Goal: Information Seeking & Learning: Learn about a topic

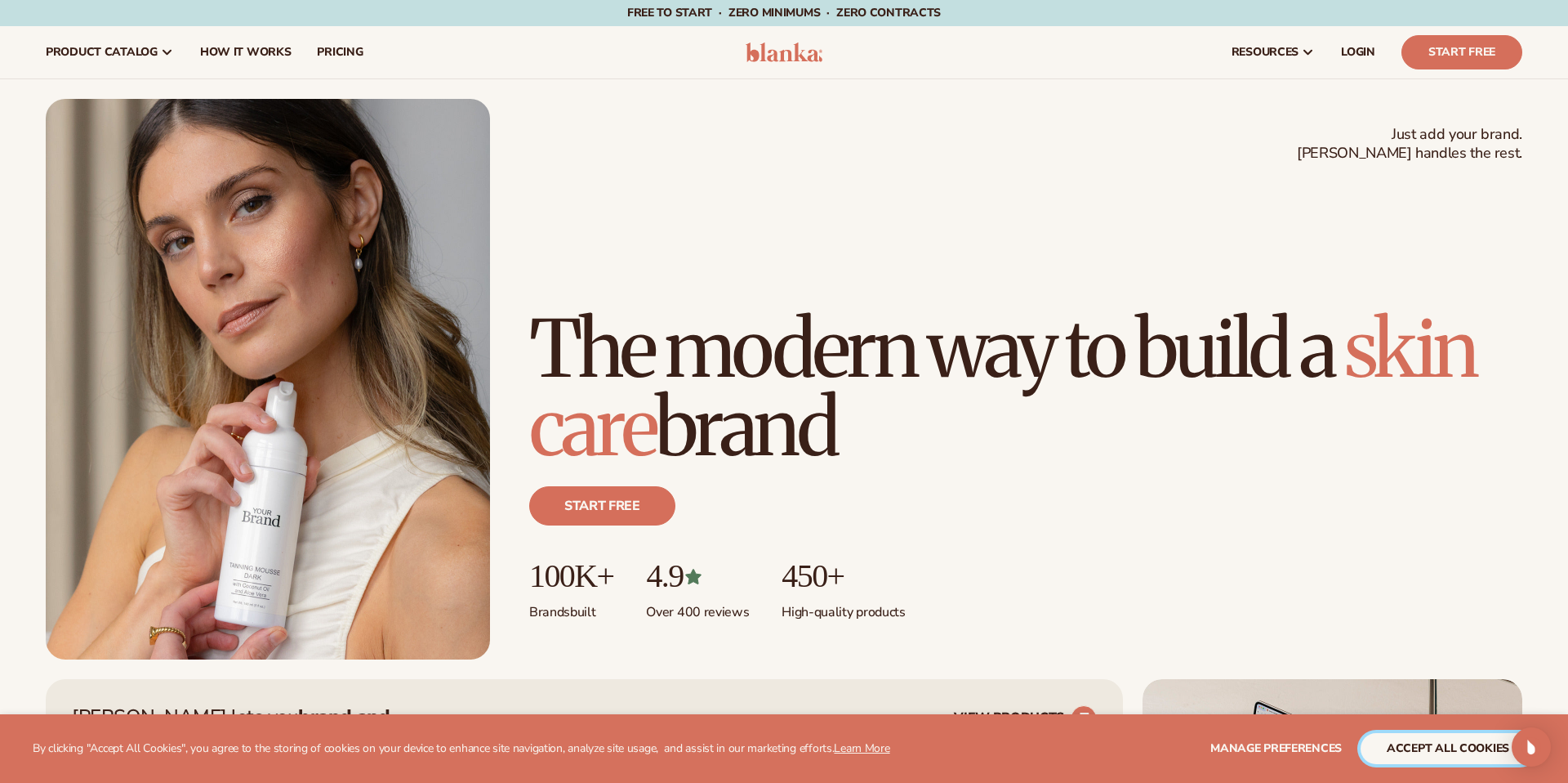
click at [1454, 747] on button "accept all cookies" at bounding box center [1448, 748] width 175 height 31
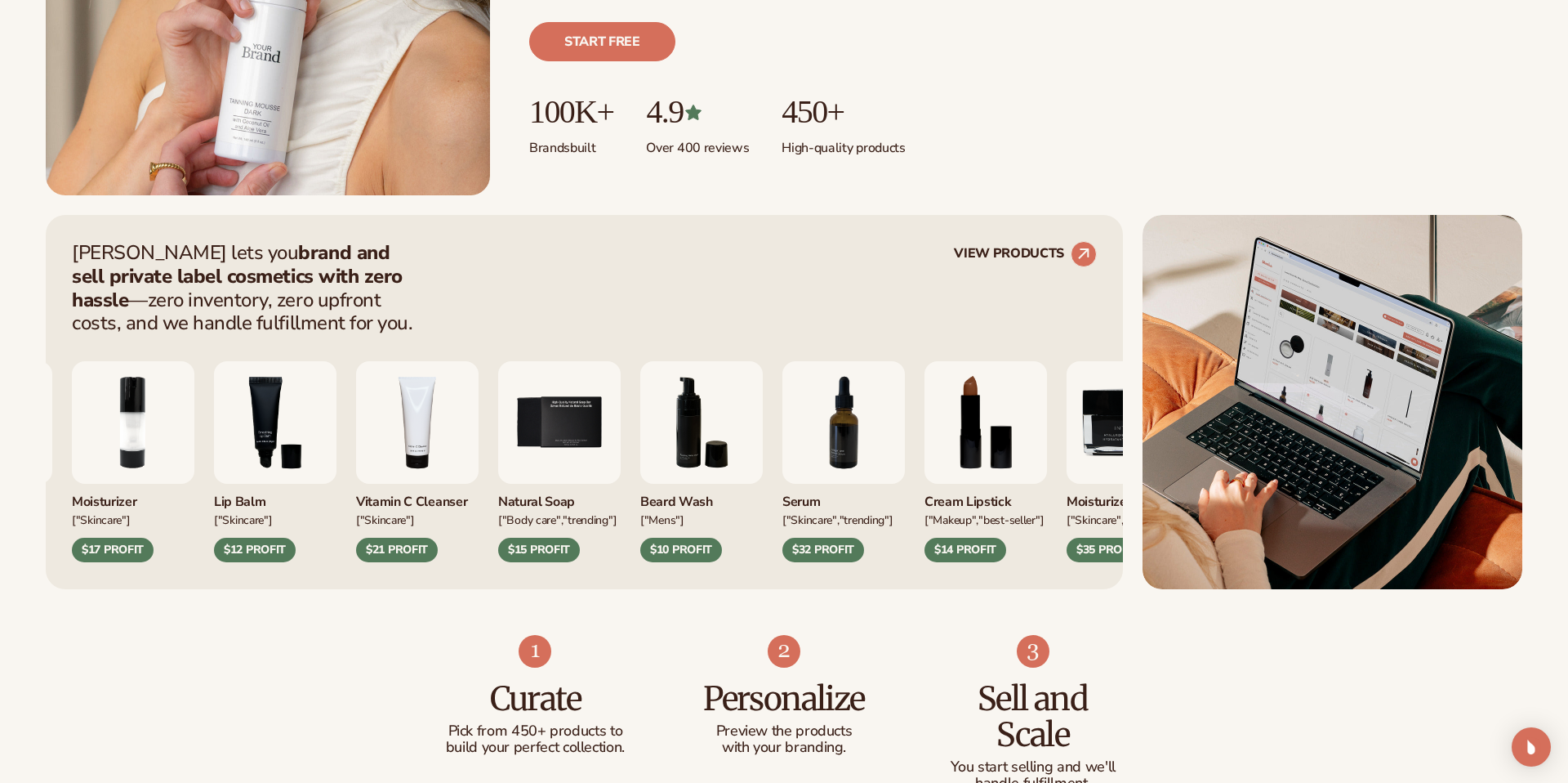
scroll to position [504, 0]
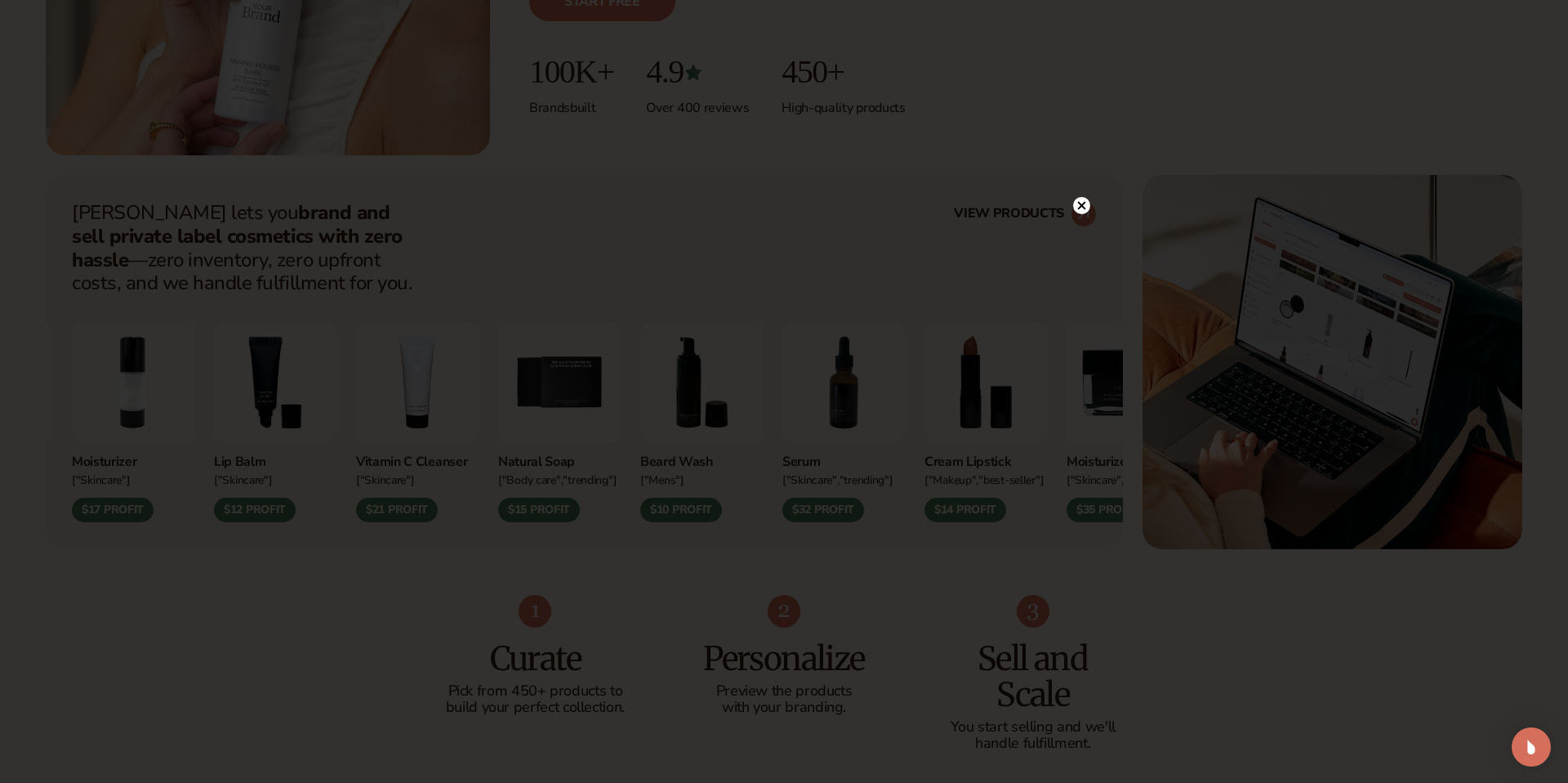
click at [1086, 210] on circle at bounding box center [1082, 205] width 17 height 17
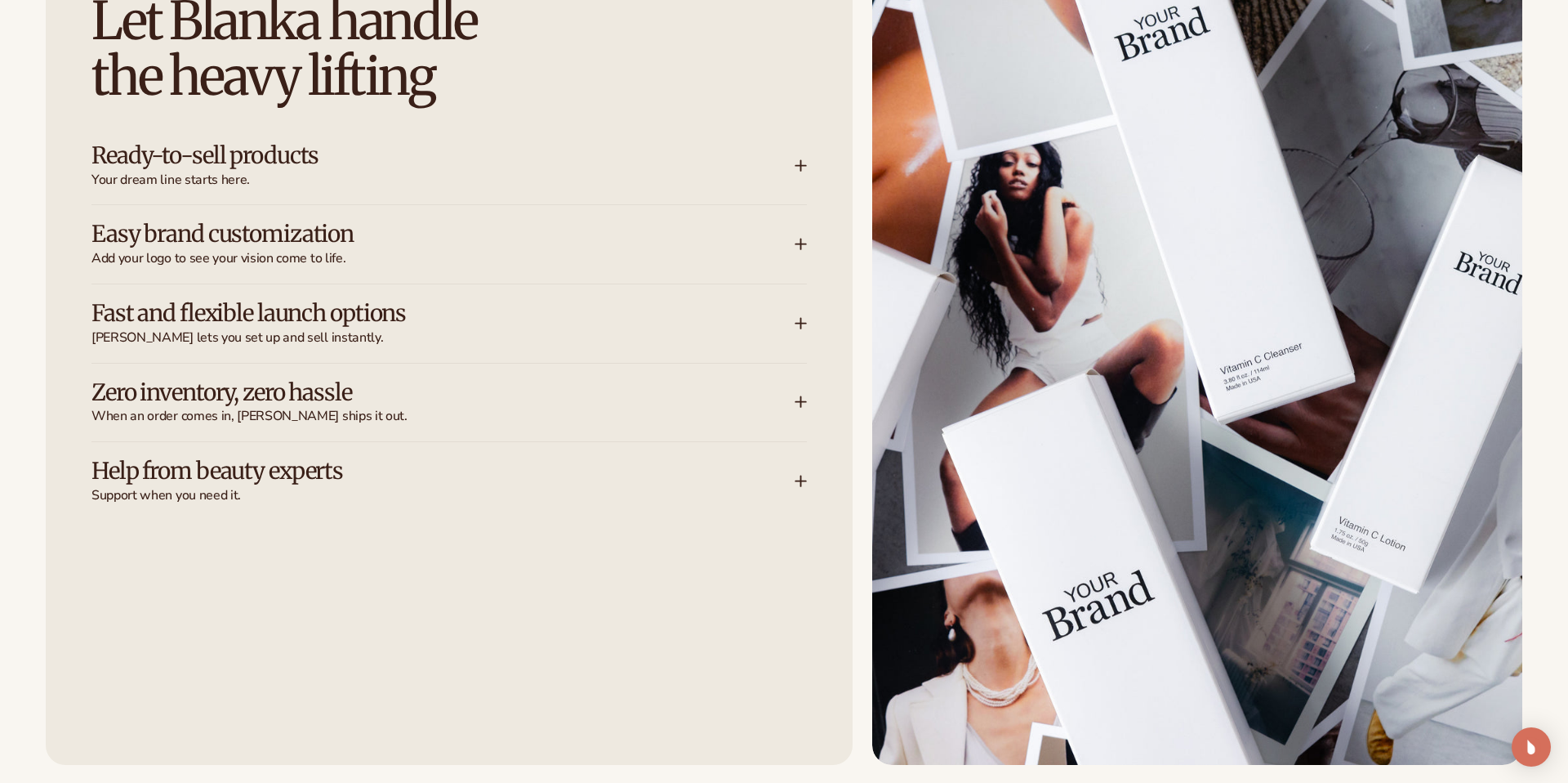
scroll to position [2209, 0]
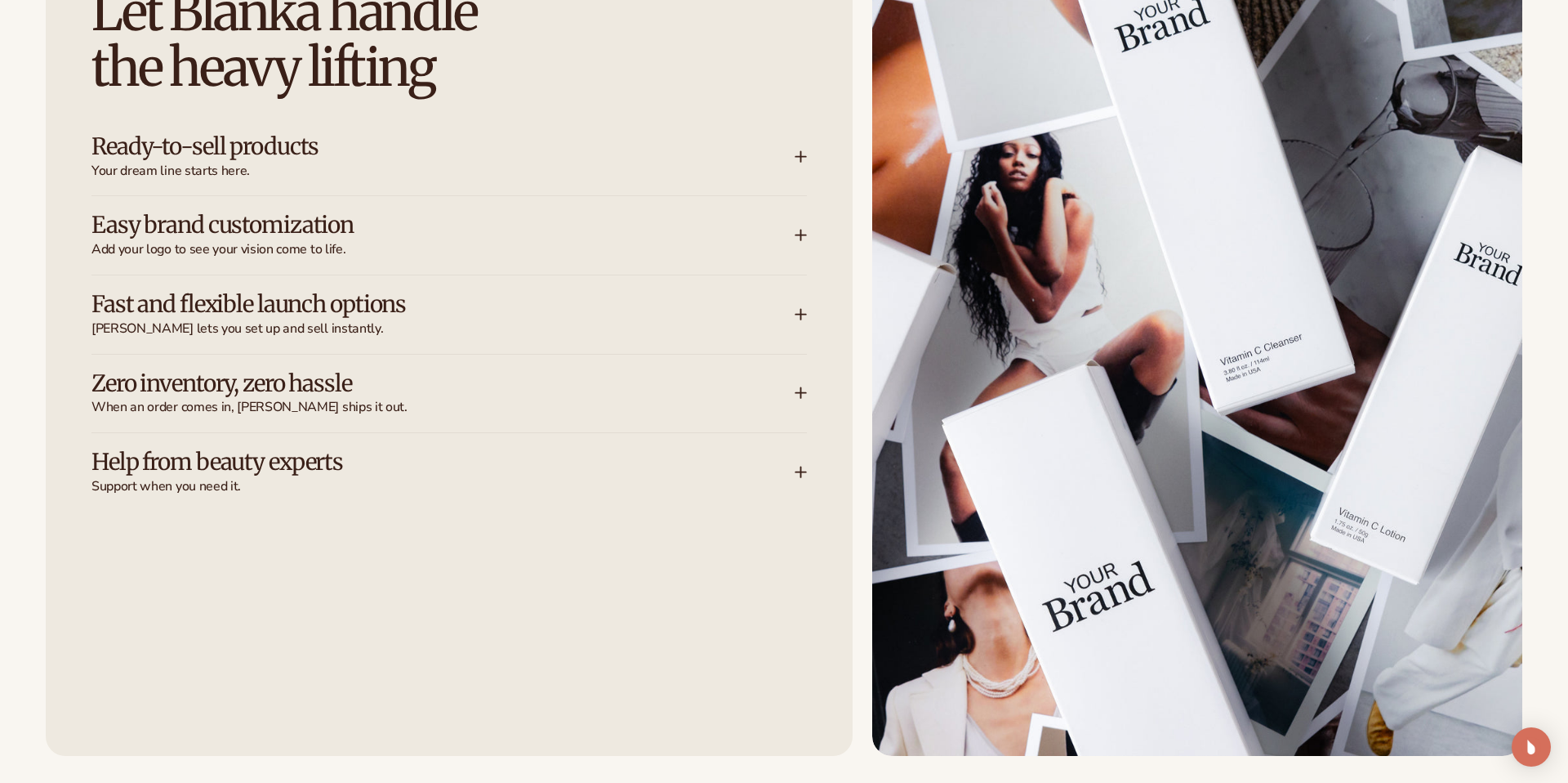
click at [804, 466] on icon at bounding box center [801, 473] width 13 height 13
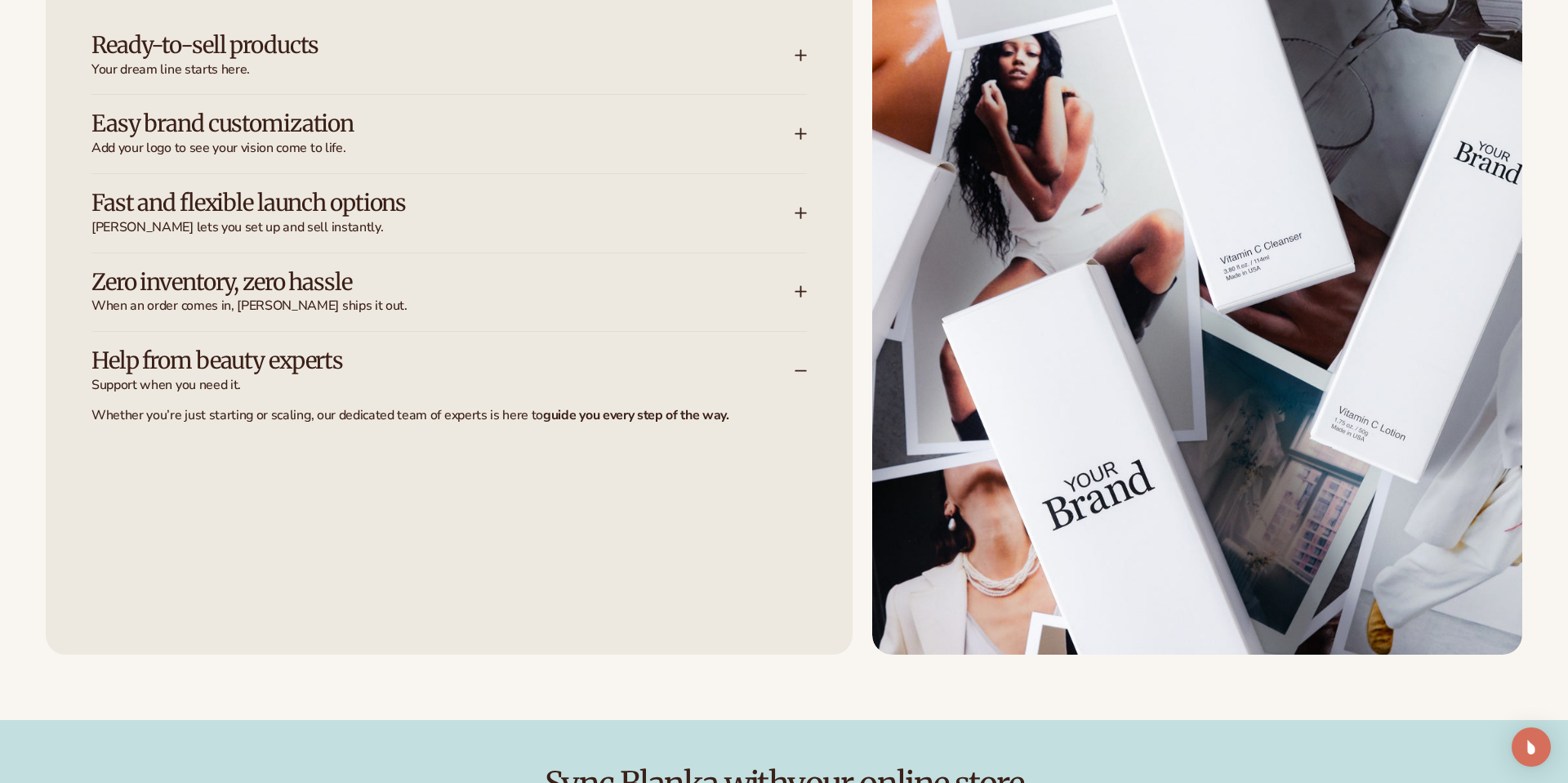
scroll to position [2313, 0]
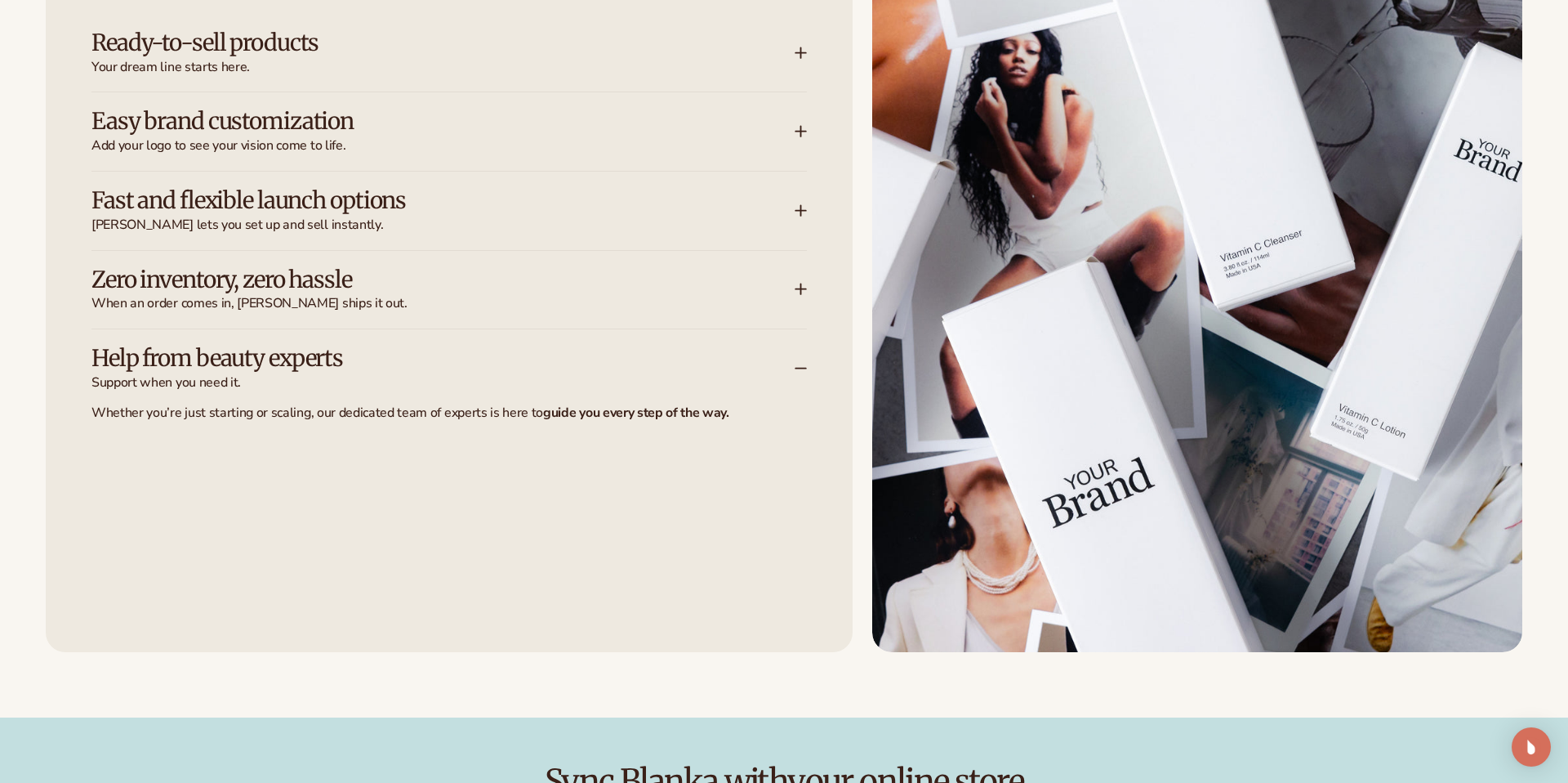
click at [808, 293] on div "Let [PERSON_NAME] handle the heavy lifting Ready-to-sell products Your dream li…" at bounding box center [449, 243] width 807 height 817
click at [804, 293] on icon at bounding box center [801, 289] width 13 height 13
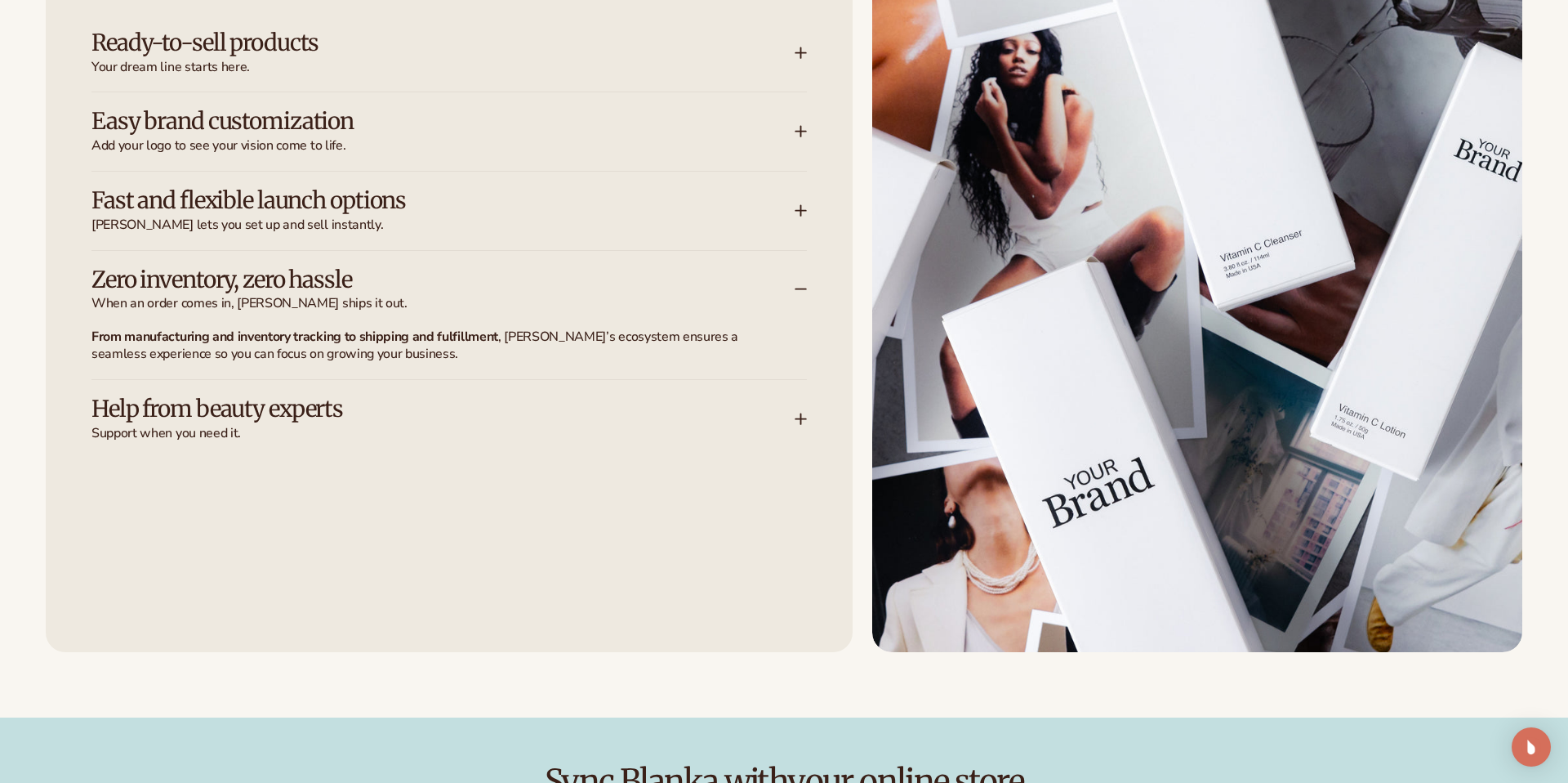
click at [790, 211] on div "Fast and flexible launch options [PERSON_NAME] lets you set up and sell instant…" at bounding box center [442, 210] width 703 height 46
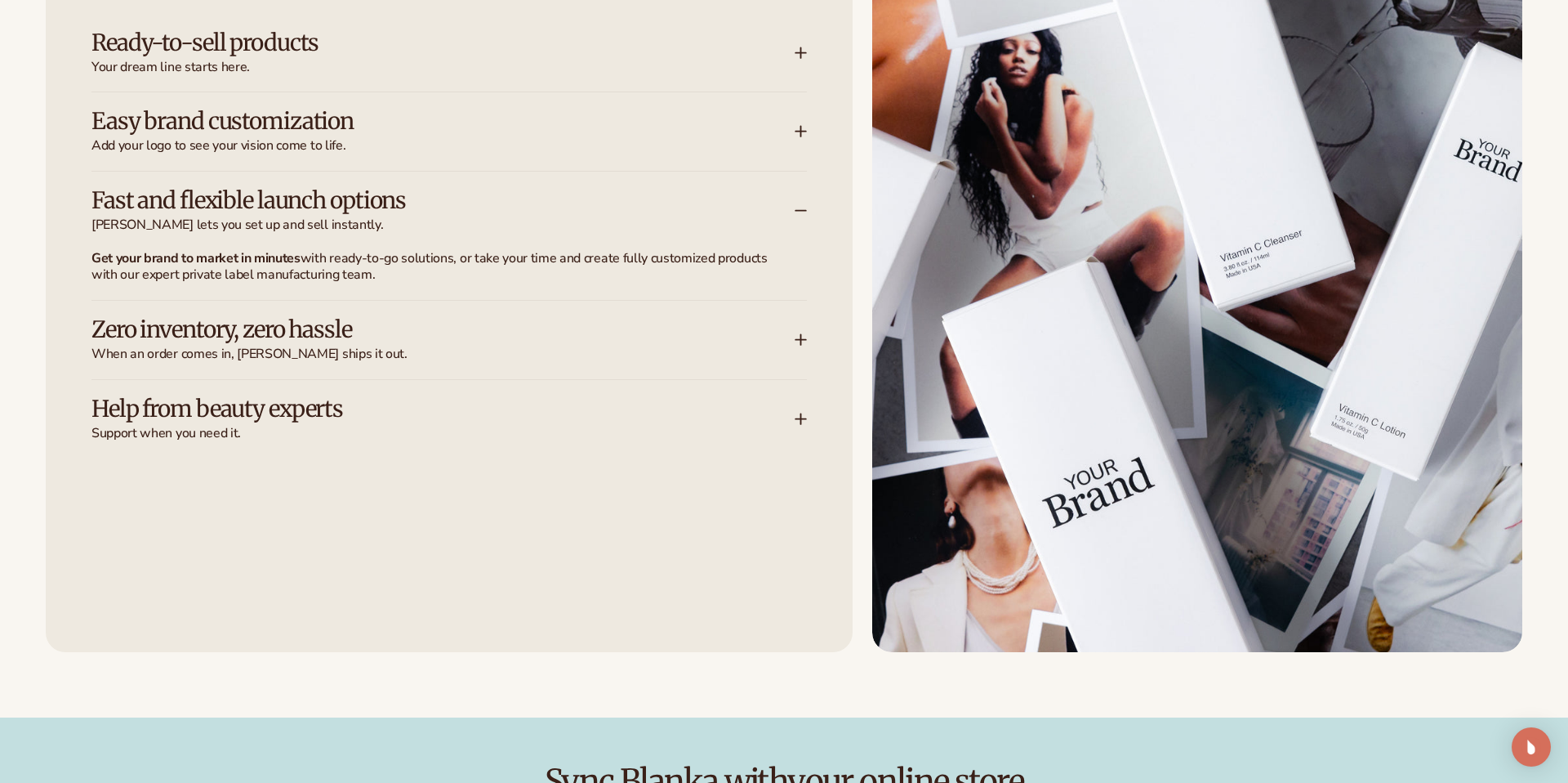
click at [788, 170] on div "Easy brand customization Add your logo to see your vision come to life." at bounding box center [449, 132] width 716 height 79
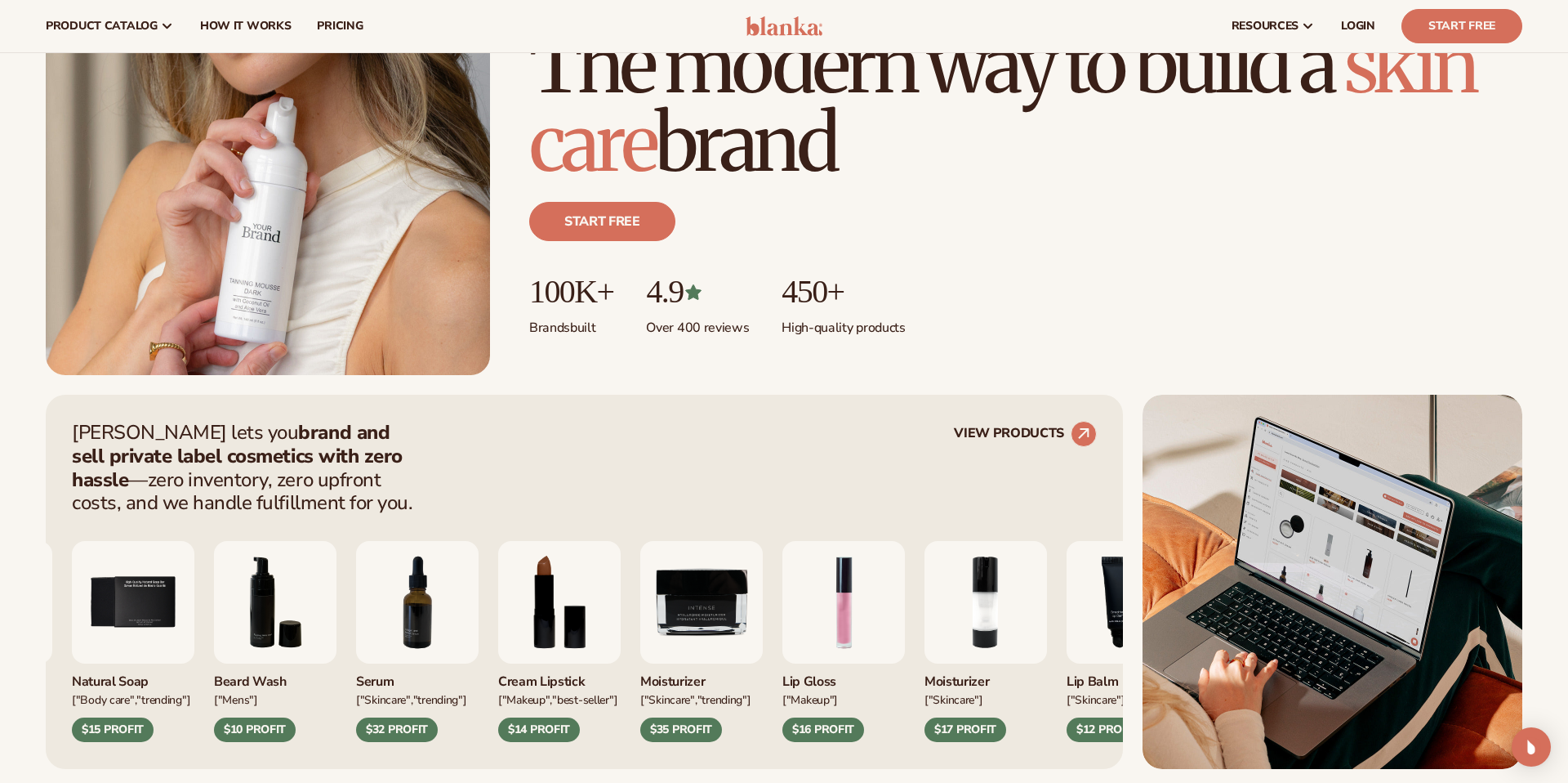
scroll to position [0, 0]
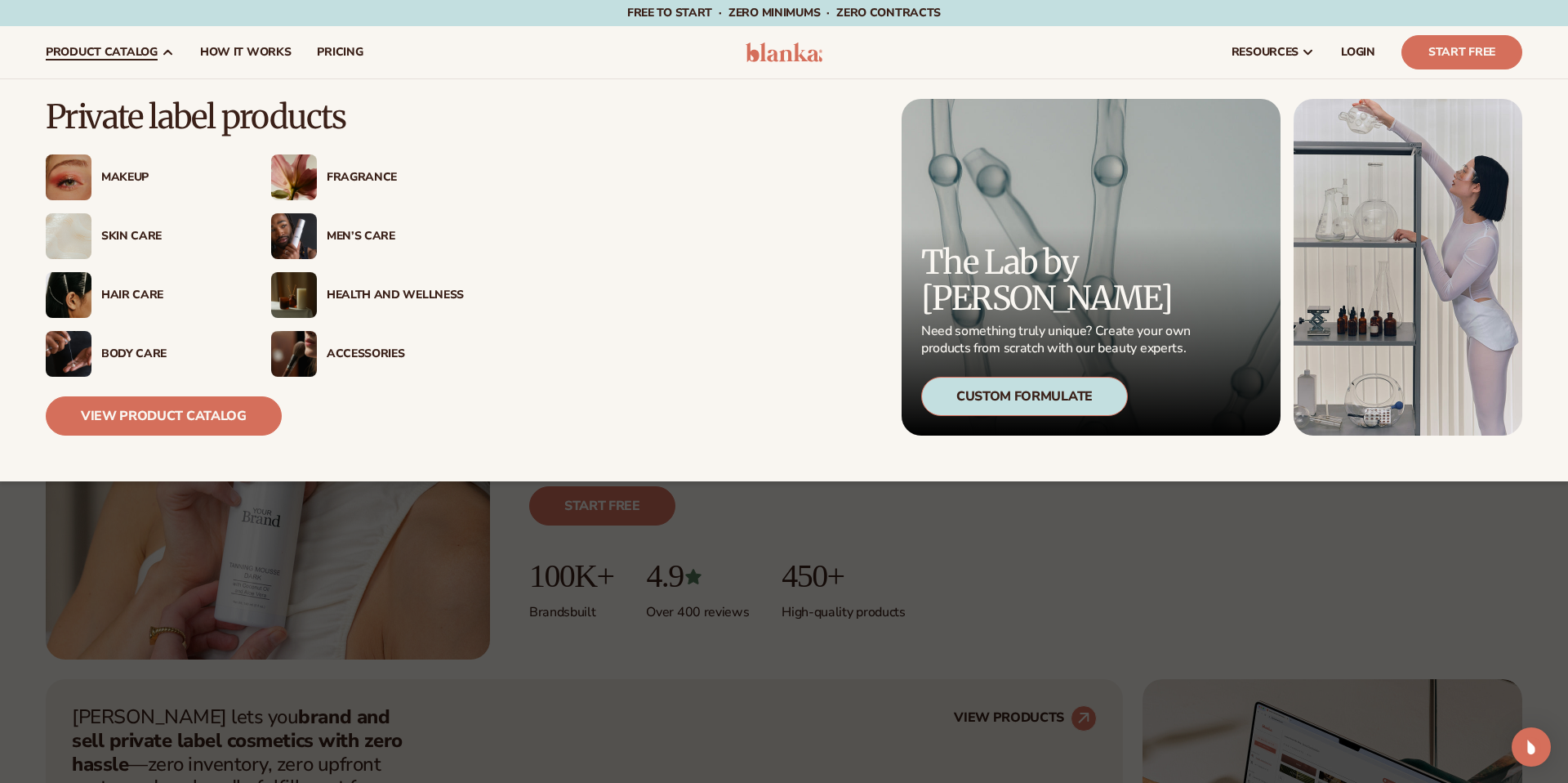
click at [96, 49] on span "product catalog" at bounding box center [102, 53] width 112 height 13
click at [140, 179] on div "Makeup" at bounding box center [170, 178] width 137 height 14
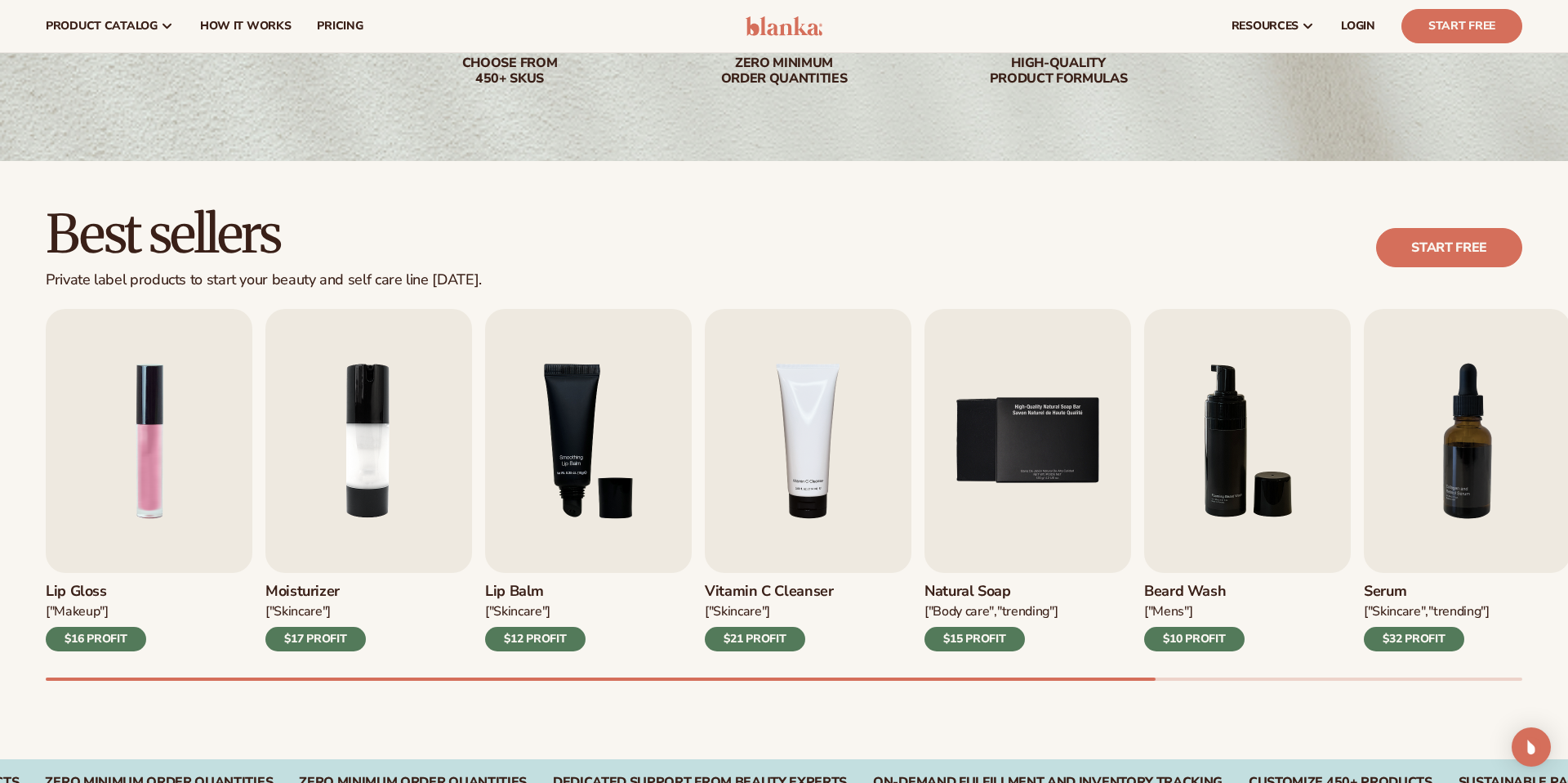
scroll to position [277, 0]
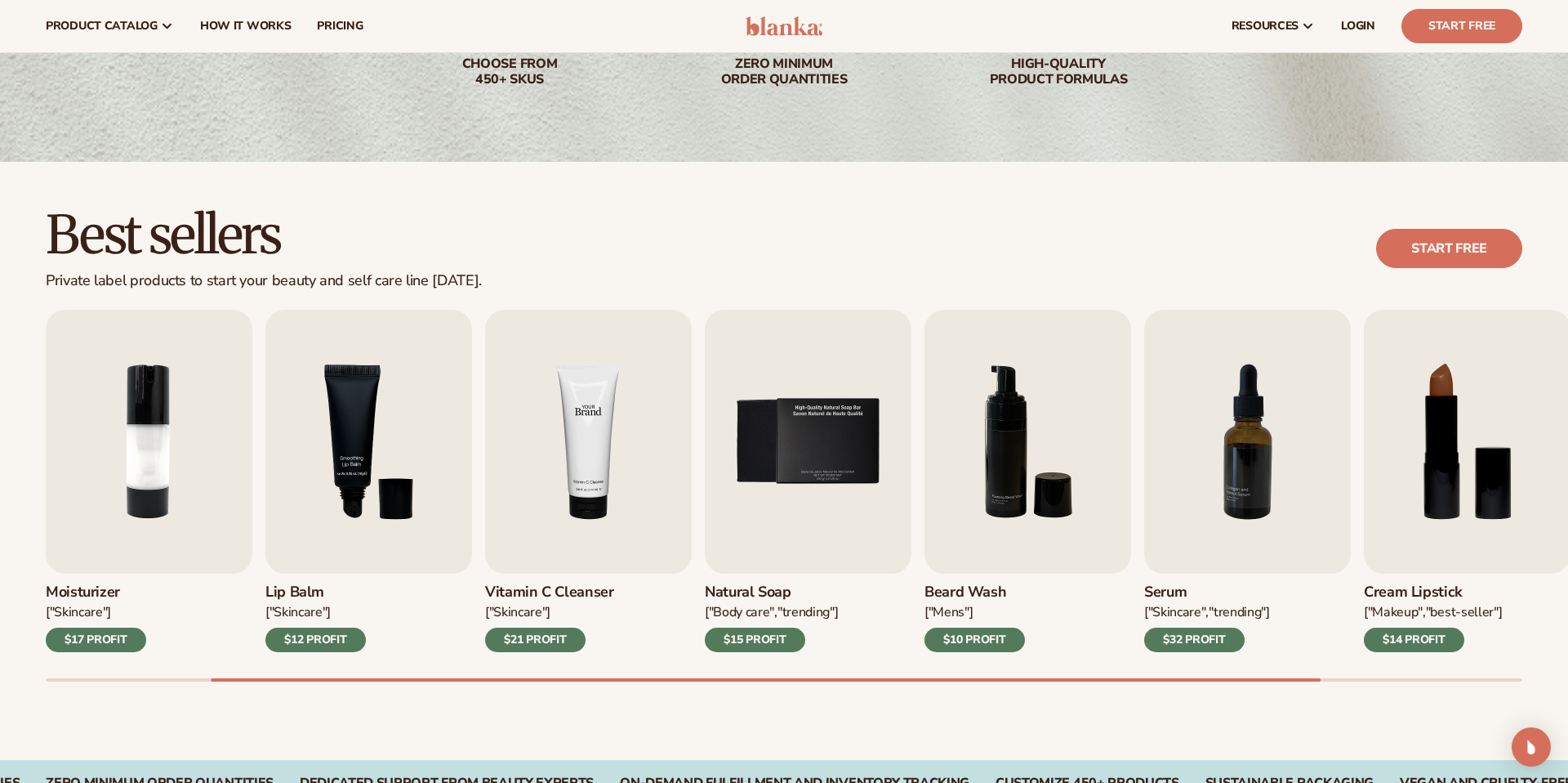
click at [571, 460] on img "4 / 9" at bounding box center [588, 441] width 207 height 264
click at [544, 490] on img "4 / 9" at bounding box center [588, 441] width 207 height 264
click at [757, 443] on img "5 / 9" at bounding box center [808, 441] width 207 height 264
click at [753, 633] on div "$15 PROFIT" at bounding box center [755, 640] width 101 height 24
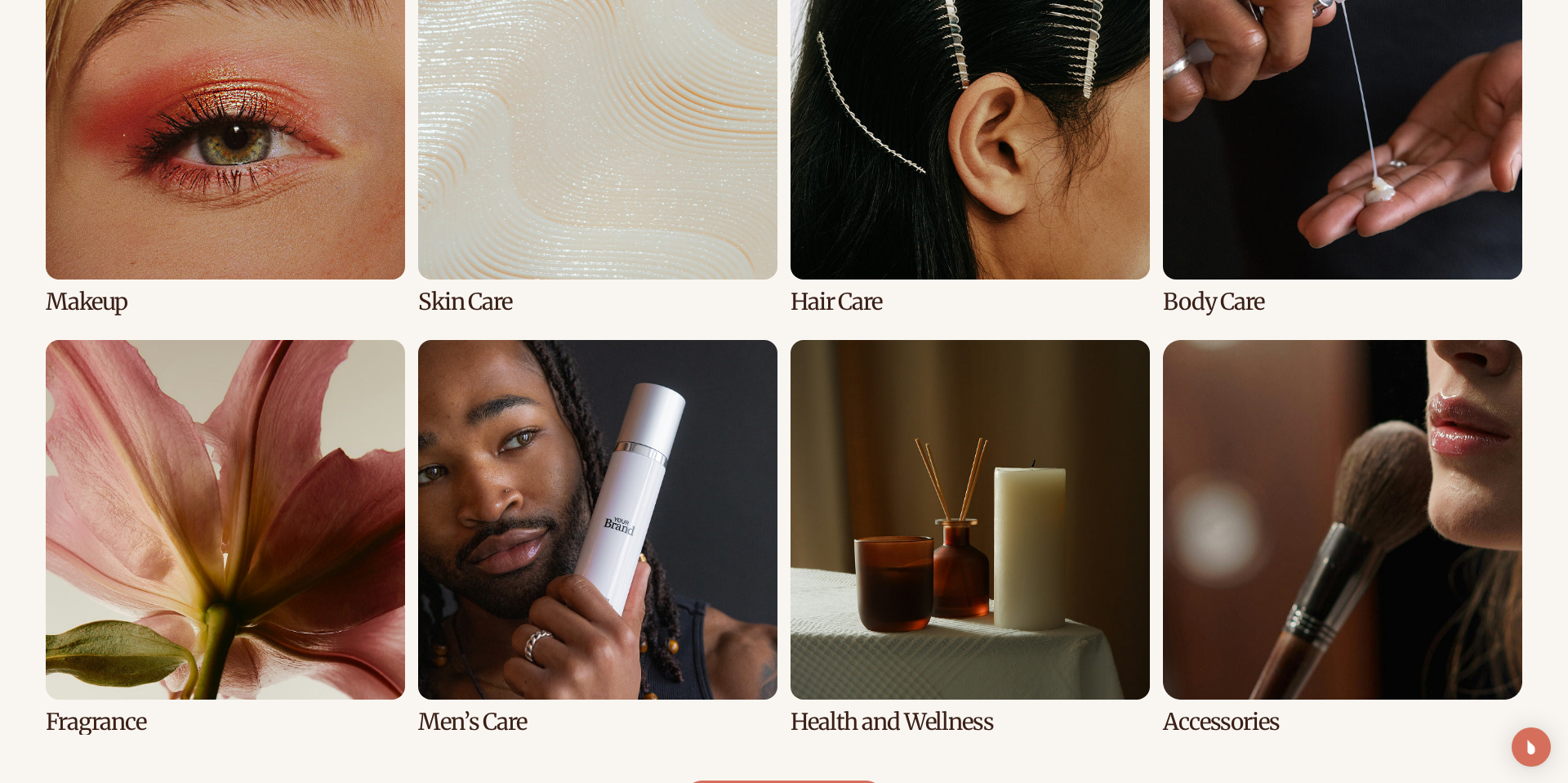
scroll to position [1412, 0]
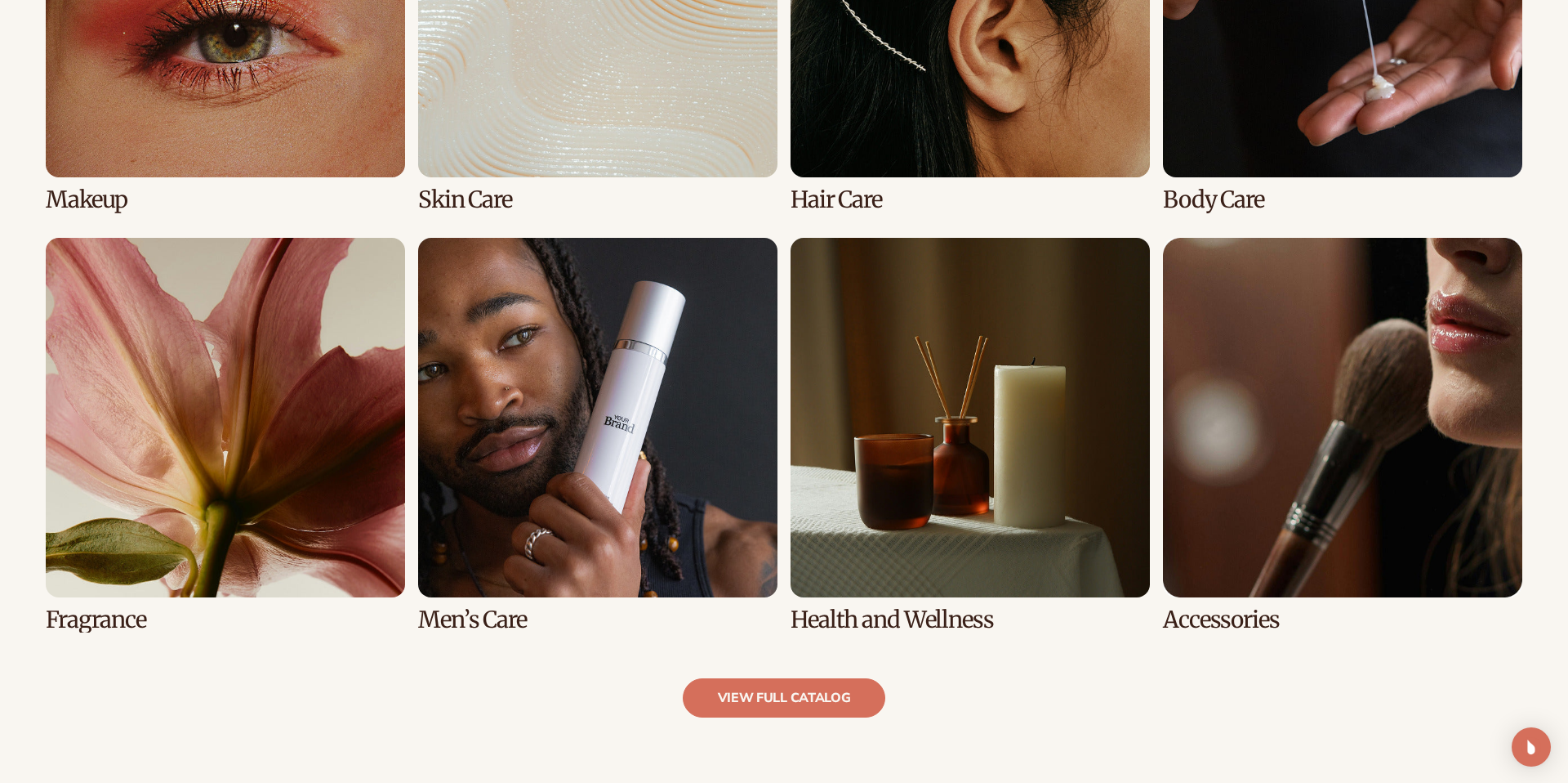
click at [287, 420] on link "5 / 8" at bounding box center [225, 435] width 360 height 395
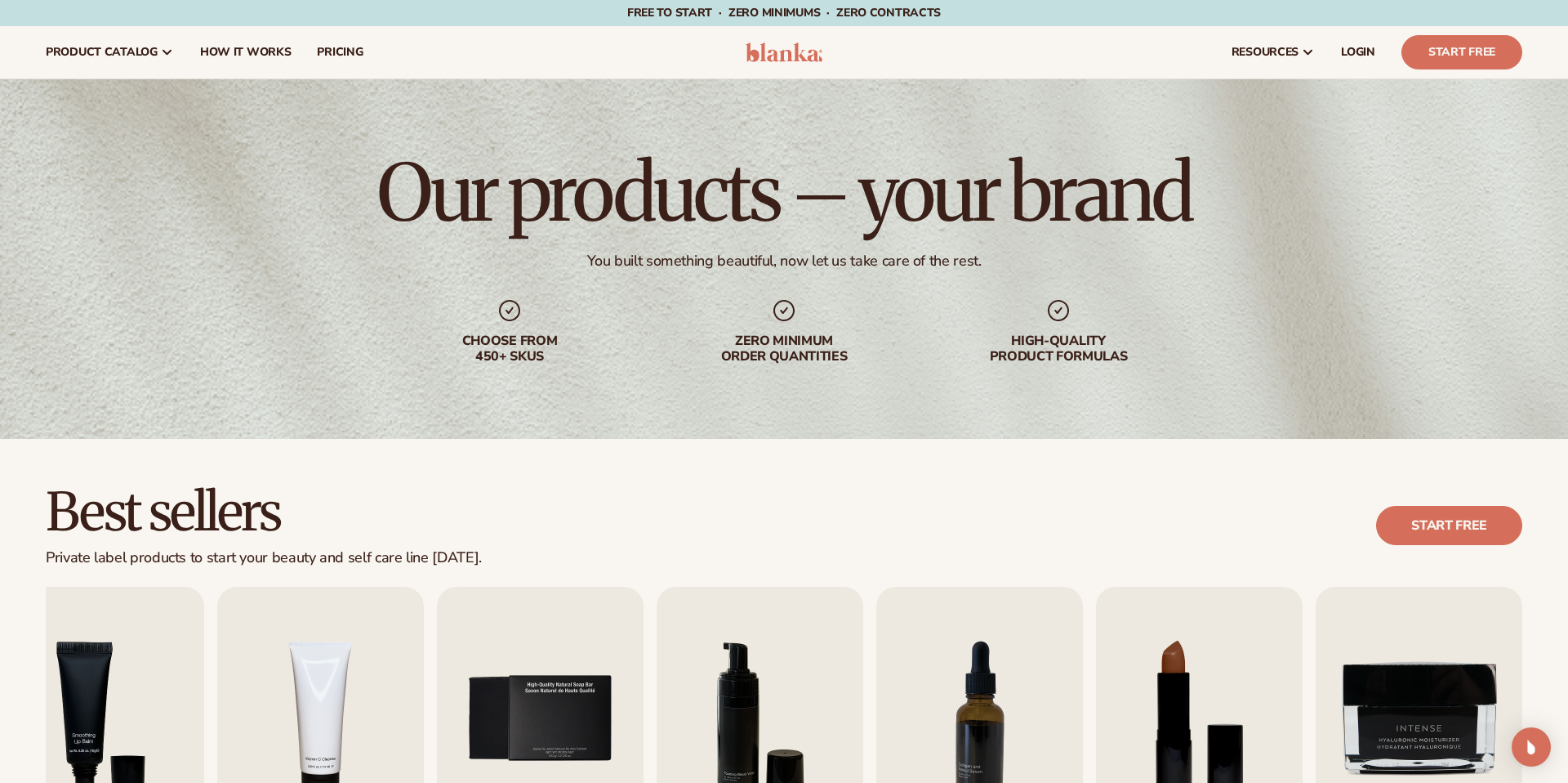
click at [784, 34] on header "Cart product catalog The Lab by Blanka" at bounding box center [784, 52] width 1568 height 52
click at [784, 46] on img at bounding box center [784, 52] width 78 height 19
